Goal: Transaction & Acquisition: Obtain resource

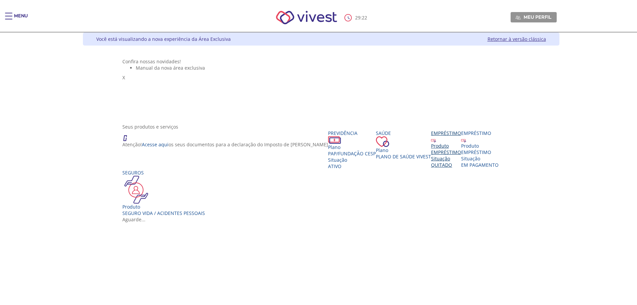
click at [431, 149] on div "Produto" at bounding box center [446, 145] width 30 height 6
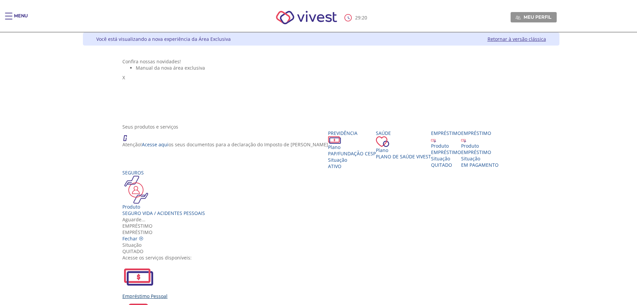
click at [237, 260] on div "Empréstimo Pessoal" at bounding box center [320, 279] width 397 height 38
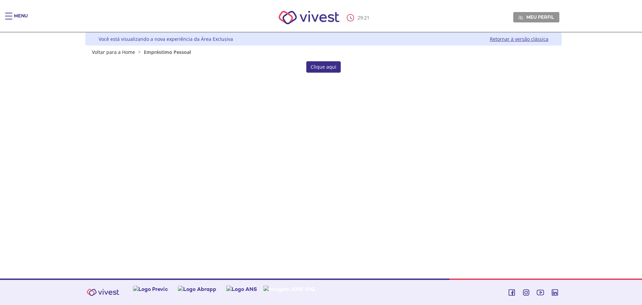
click at [326, 65] on link "Clique aqui" at bounding box center [323, 66] width 34 height 11
drag, startPoint x: 0, startPoint y: 0, endPoint x: 326, endPoint y: 65, distance: 332.7
click at [326, 65] on link "Clique aqui" at bounding box center [323, 66] width 34 height 11
click at [532, 41] on link "Retornar à versão clássica" at bounding box center [519, 39] width 59 height 6
